Goal: Find contact information: Find contact information

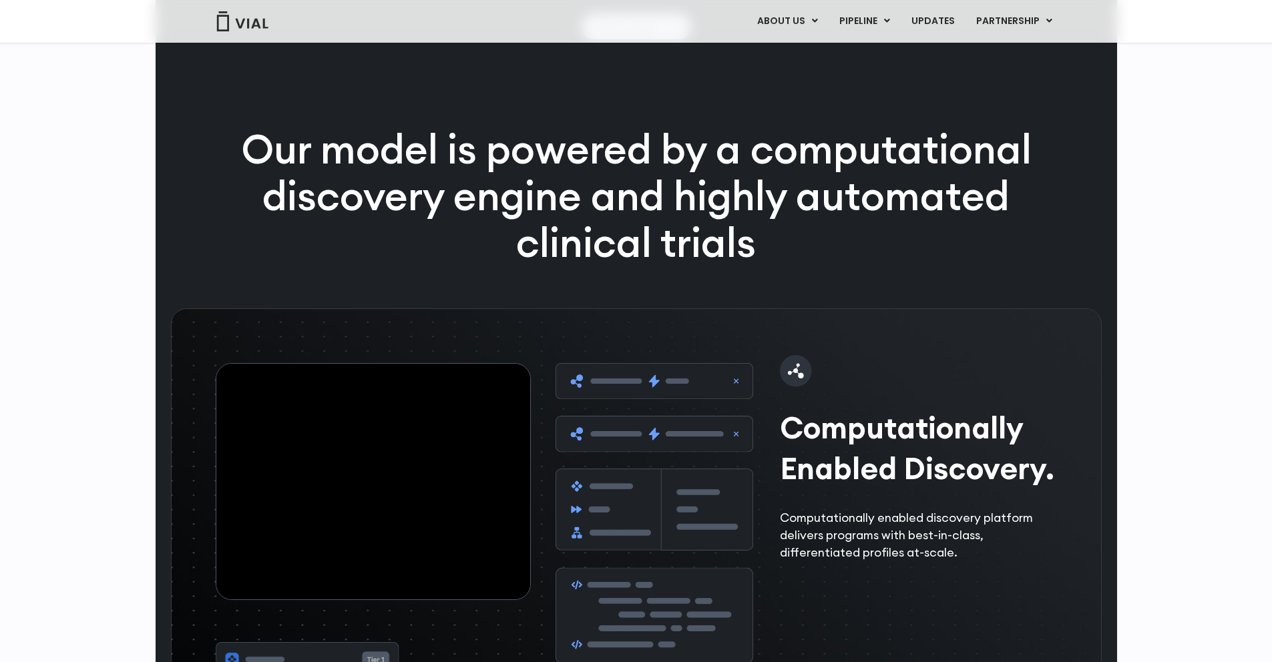
scroll to position [1418, 0]
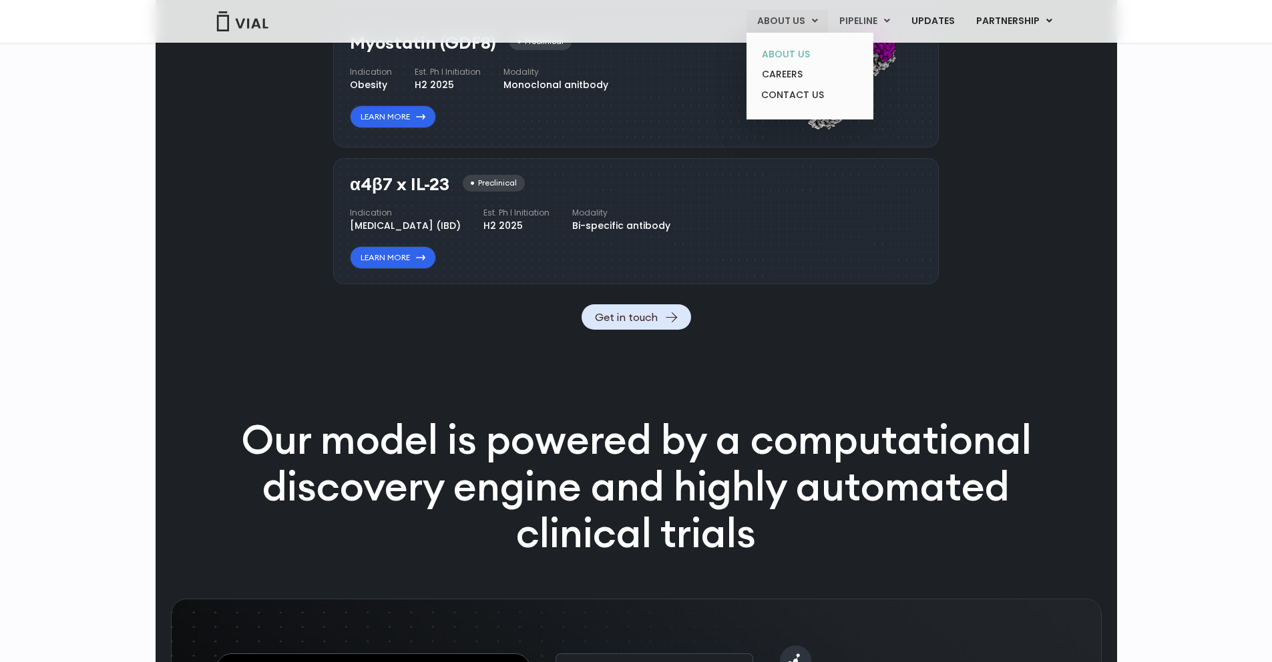
click at [790, 51] on link "ABOUT US" at bounding box center [809, 54] width 117 height 21
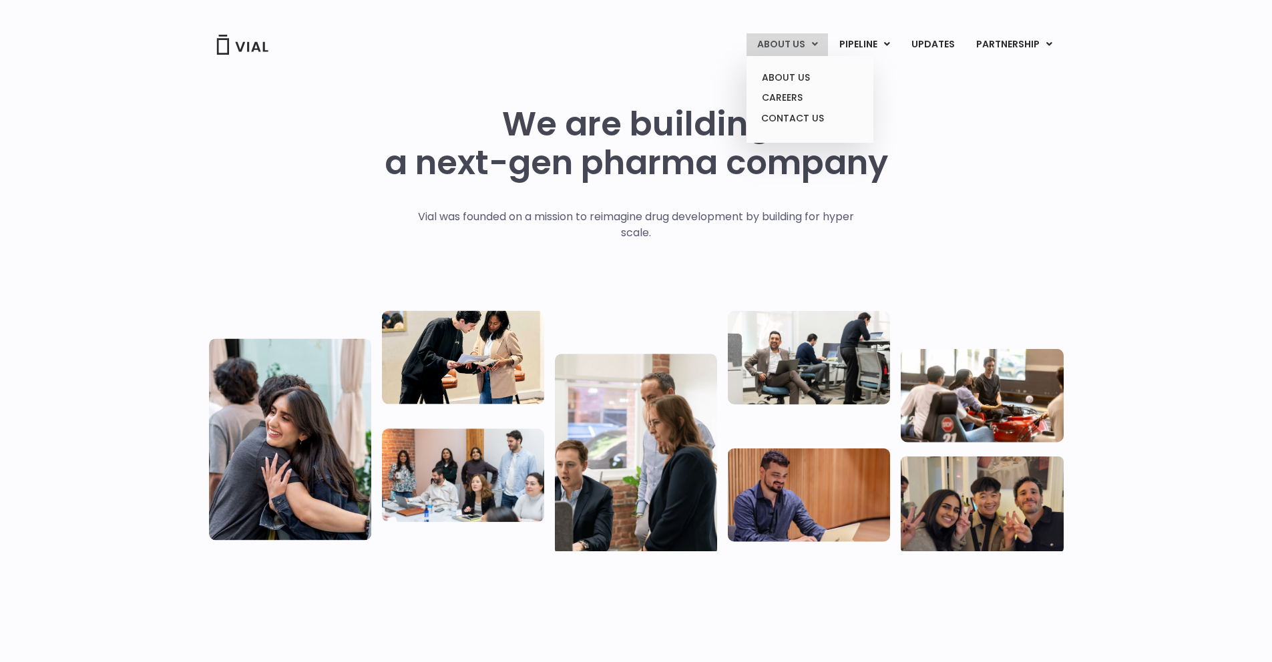
click at [816, 44] on icon at bounding box center [815, 43] width 6 height 9
click at [800, 119] on link "CONTACT US" at bounding box center [809, 118] width 117 height 21
